Goal: Task Accomplishment & Management: Check status

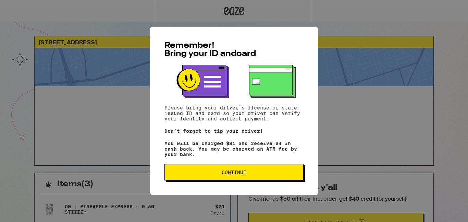
click at [268, 174] on span "Continue" at bounding box center [233, 171] width 127 height 5
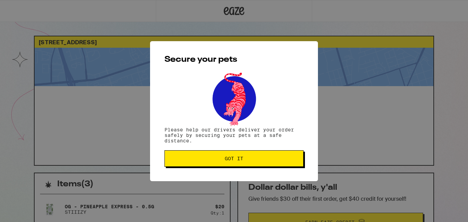
click at [265, 155] on button "Got it" at bounding box center [233, 158] width 139 height 16
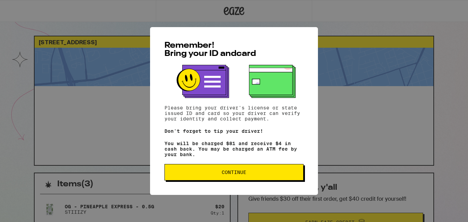
click at [271, 172] on span "Continue" at bounding box center [233, 171] width 127 height 5
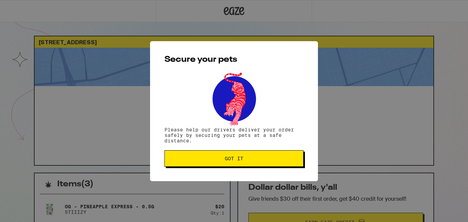
click at [269, 160] on span "Got it" at bounding box center [233, 158] width 127 height 5
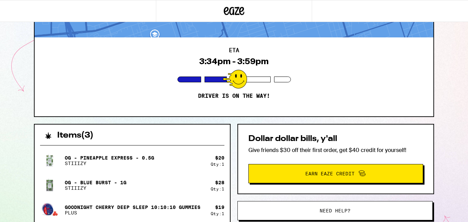
scroll to position [64, 0]
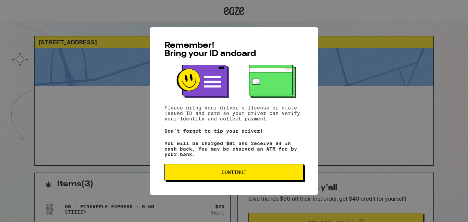
scroll to position [64, 0]
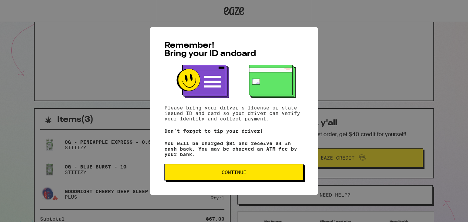
click at [277, 174] on span "Continue" at bounding box center [233, 171] width 127 height 5
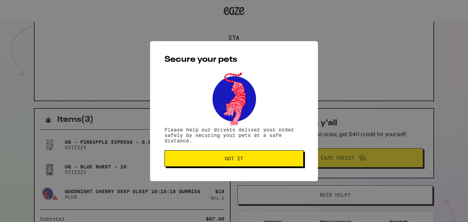
scroll to position [0, 0]
click at [256, 164] on button "Got it" at bounding box center [233, 158] width 139 height 16
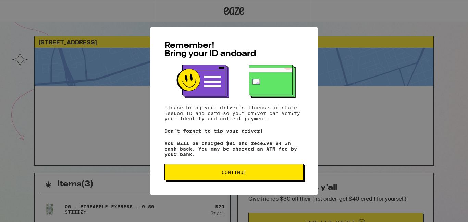
scroll to position [64, 0]
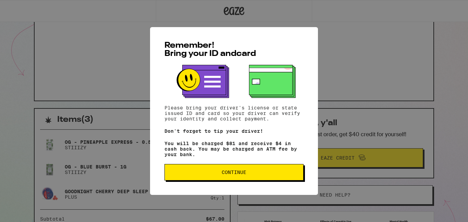
click at [224, 172] on span "Continue" at bounding box center [234, 171] width 25 height 5
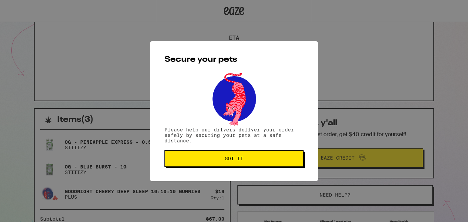
click at [223, 159] on span "Got it" at bounding box center [233, 158] width 127 height 5
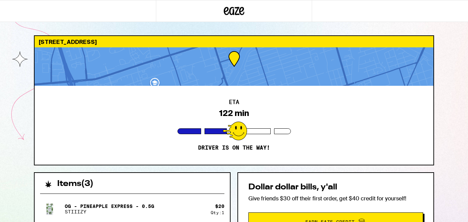
scroll to position [0, 0]
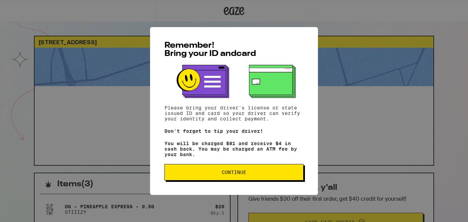
click at [216, 177] on button "Continue" at bounding box center [233, 172] width 139 height 16
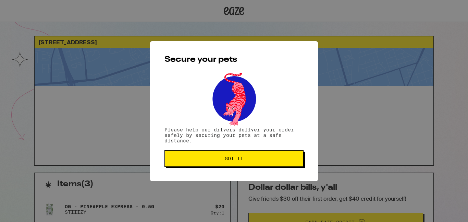
click at [224, 155] on button "Got it" at bounding box center [233, 158] width 139 height 16
